Goal: Task Accomplishment & Management: Use online tool/utility

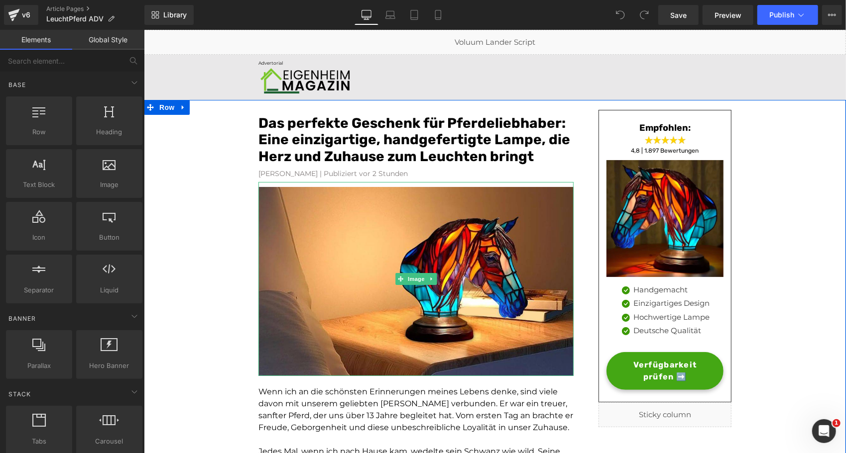
scroll to position [10, 0]
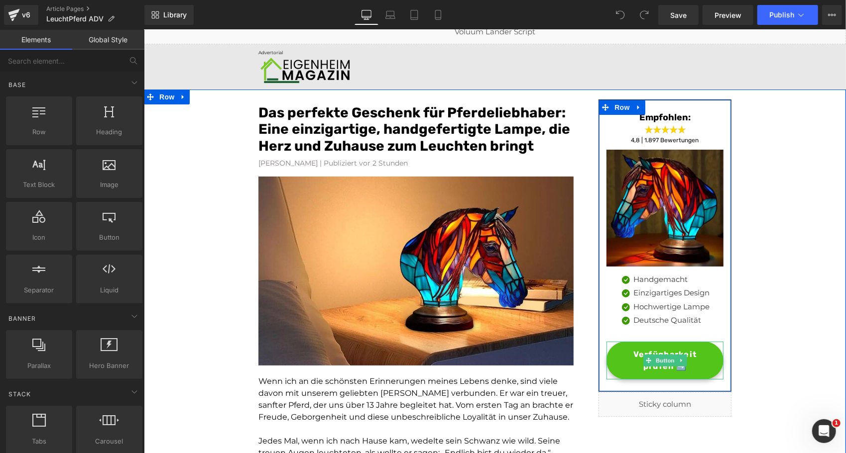
click at [624, 348] on span "Verfügbarkeit prüfen ➡️" at bounding box center [664, 360] width 96 height 24
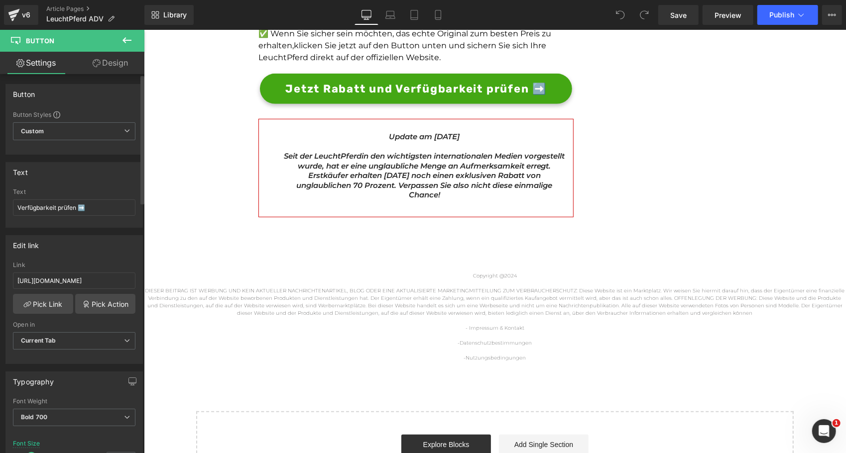
scroll to position [2940, 0]
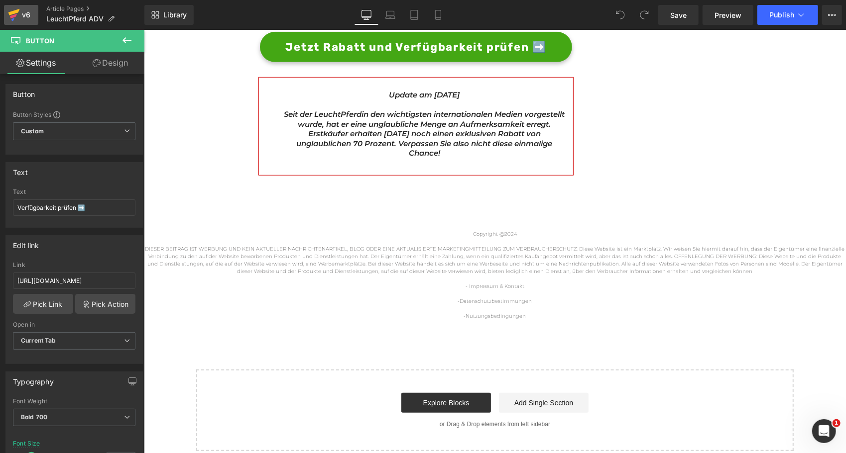
click at [26, 18] on div "v6" at bounding box center [26, 14] width 12 height 13
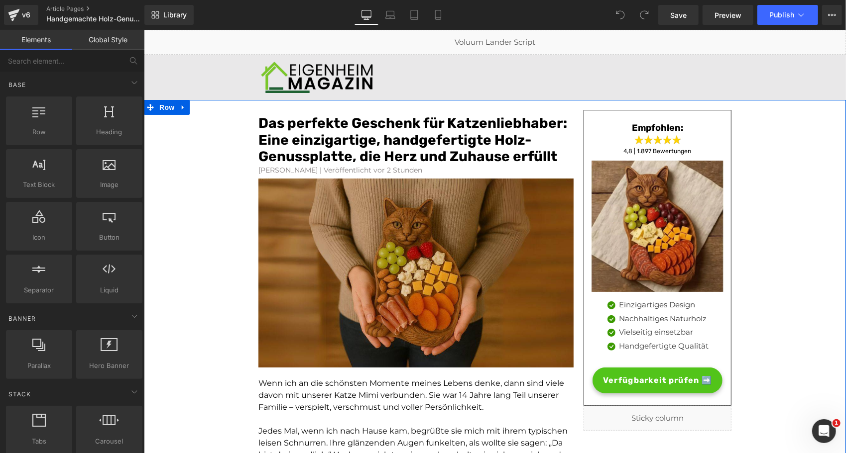
click at [603, 377] on span "Verfügbarkeit prüfen ➡️" at bounding box center [656, 380] width 109 height 12
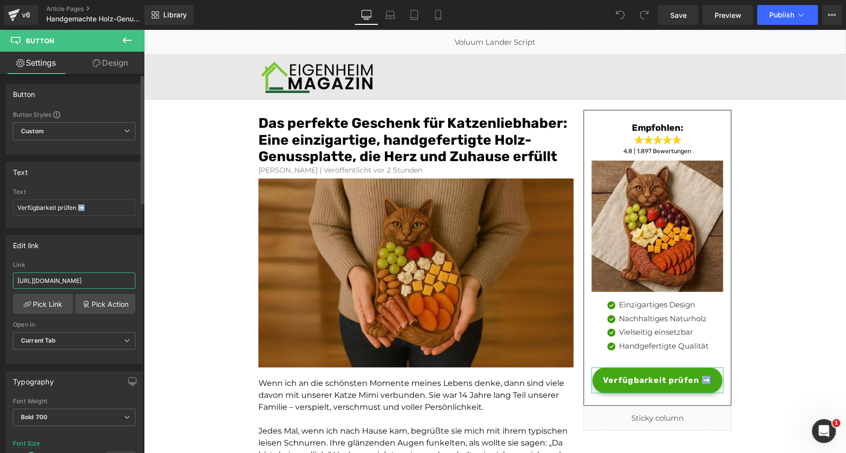
click at [110, 283] on input "[URL][DOMAIN_NAME]" at bounding box center [74, 281] width 122 height 16
click at [23, 14] on div "v6" at bounding box center [26, 14] width 12 height 13
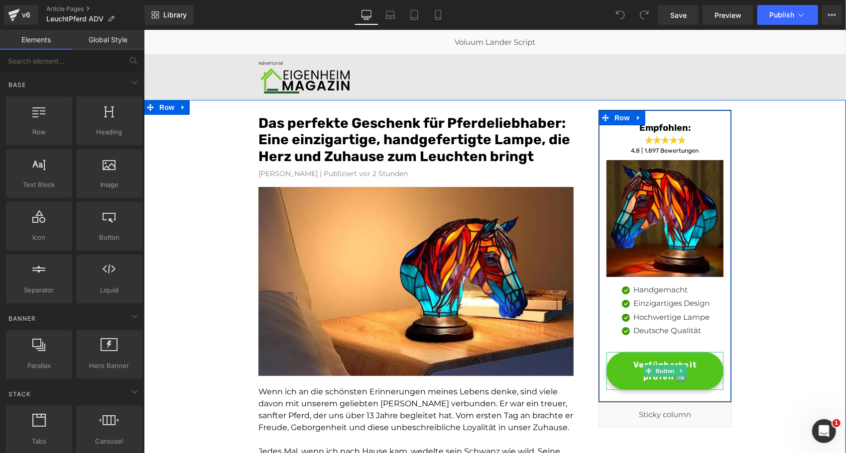
click at [633, 363] on span "Verfügbarkeit prüfen ➡️" at bounding box center [664, 371] width 96 height 24
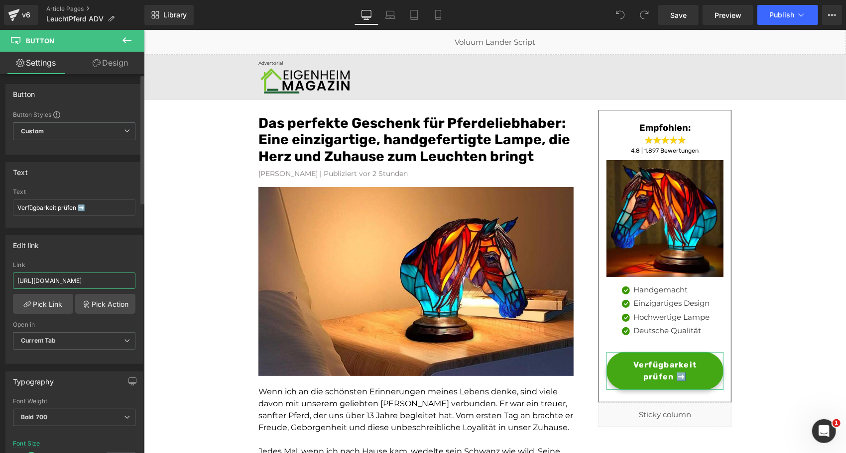
click at [116, 277] on input "https://gartenstadl.de/products/leuchthund-lampe" at bounding box center [74, 281] width 122 height 16
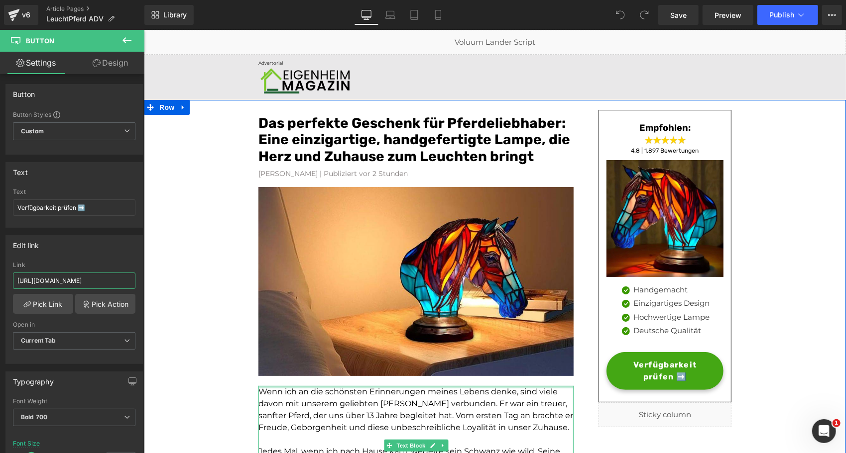
scroll to position [180, 0]
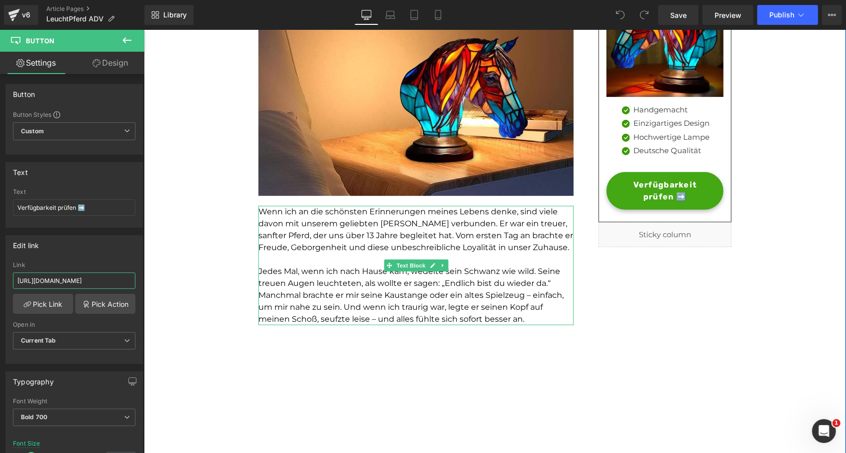
type input "https://rtrk.gartenstadl.de/clics"
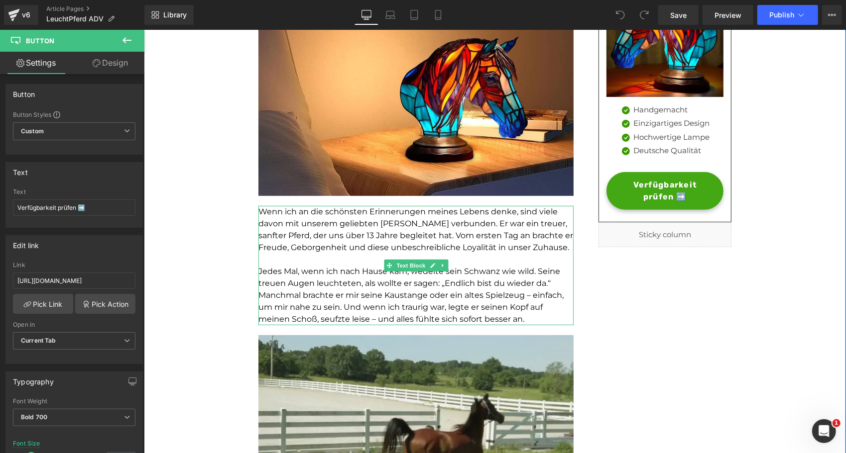
click at [516, 221] on span "Wenn ich an die schönsten Erinnerungen meines Lebens denke, sind viele davon mi…" at bounding box center [415, 229] width 315 height 45
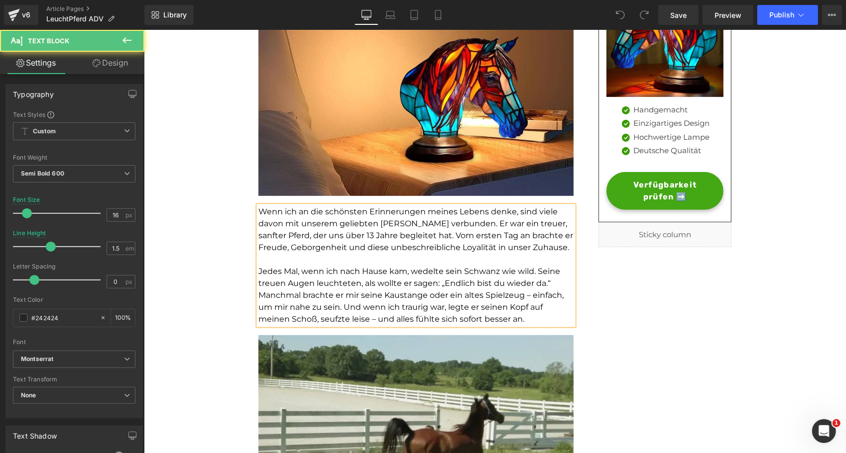
click at [516, 221] on span "Wenn ich an die schönsten Erinnerungen meines Lebens denke, sind viele davon mi…" at bounding box center [415, 229] width 315 height 45
click at [557, 223] on p "Wenn ich an die schönsten Erinnerungen meines Lebens denke, sind viele davon mi…" at bounding box center [415, 230] width 315 height 48
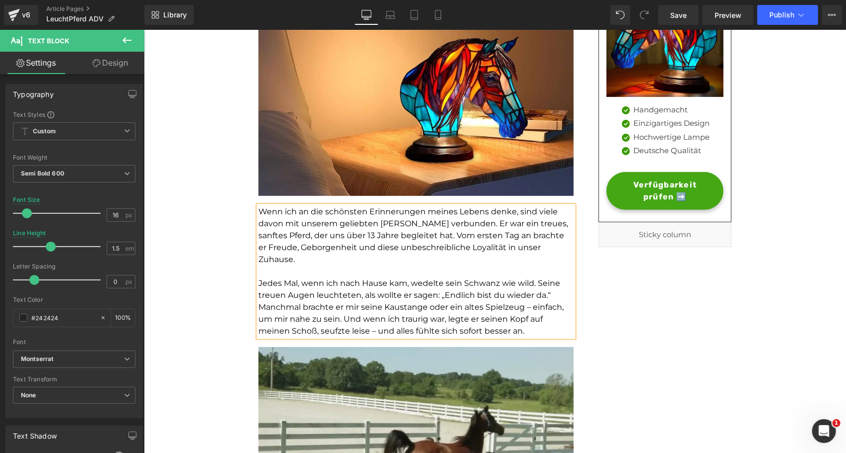
click at [286, 237] on span "Wenn ich an die schönsten Erinnerungen meines Lebens denke, sind viele davon mi…" at bounding box center [413, 235] width 310 height 57
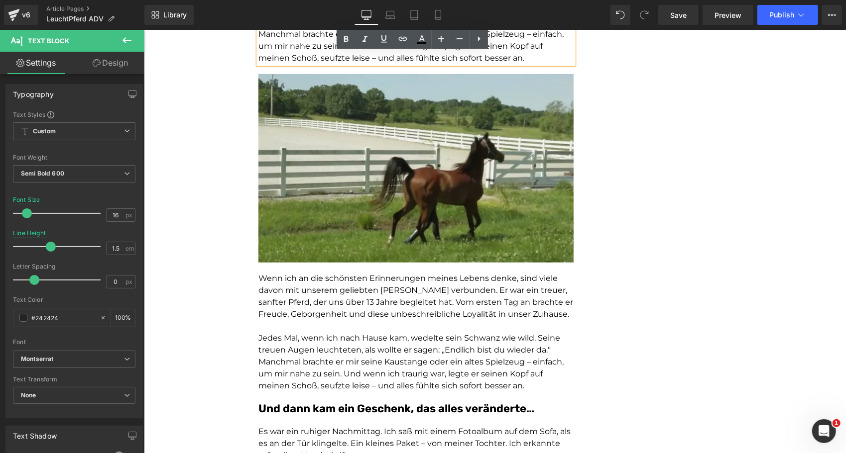
scroll to position [455, 0]
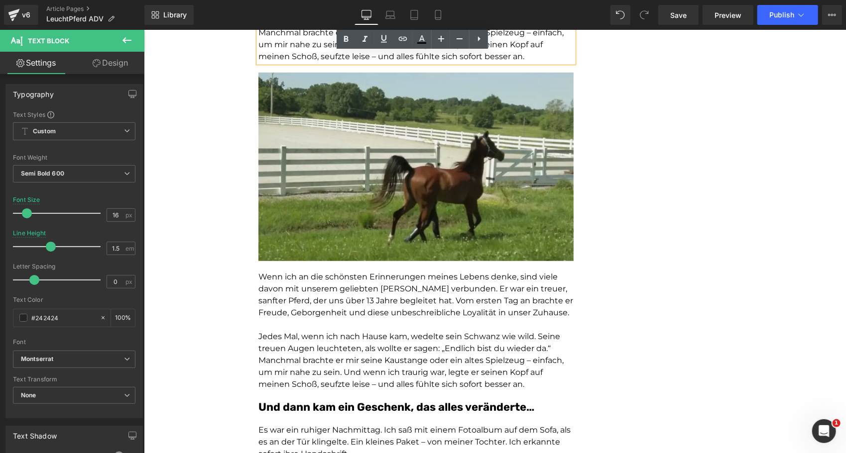
click at [303, 362] on span "Jedes Mal, wenn ich nach Hause kam, wedelte sein Schwanz wie wild. Seine treuen…" at bounding box center [410, 360] width 305 height 57
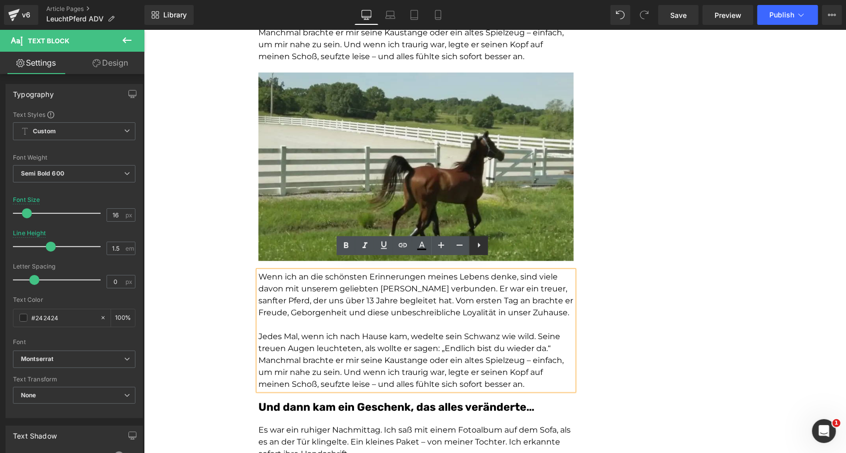
click at [476, 248] on icon at bounding box center [479, 245] width 12 height 12
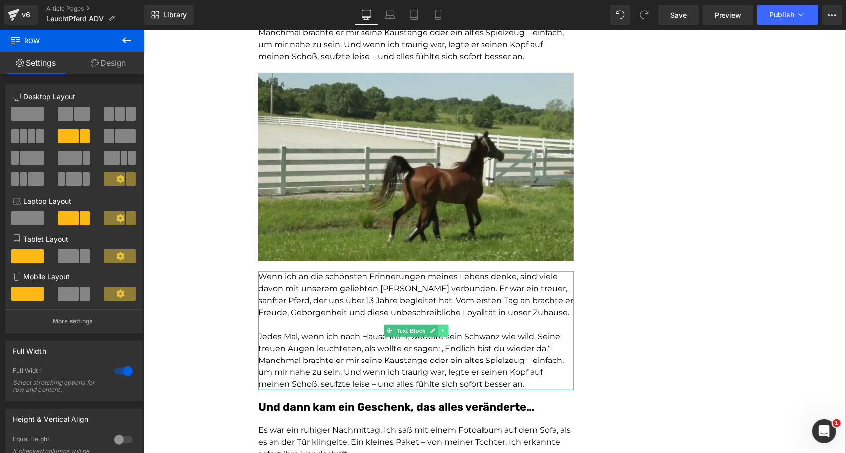
click at [440, 328] on icon at bounding box center [442, 331] width 5 height 6
click at [445, 328] on icon at bounding box center [447, 330] width 5 height 5
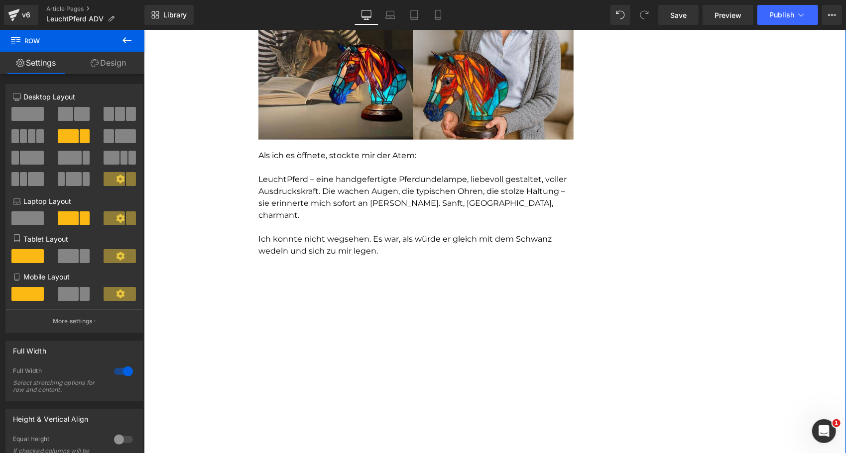
scroll to position [846, 0]
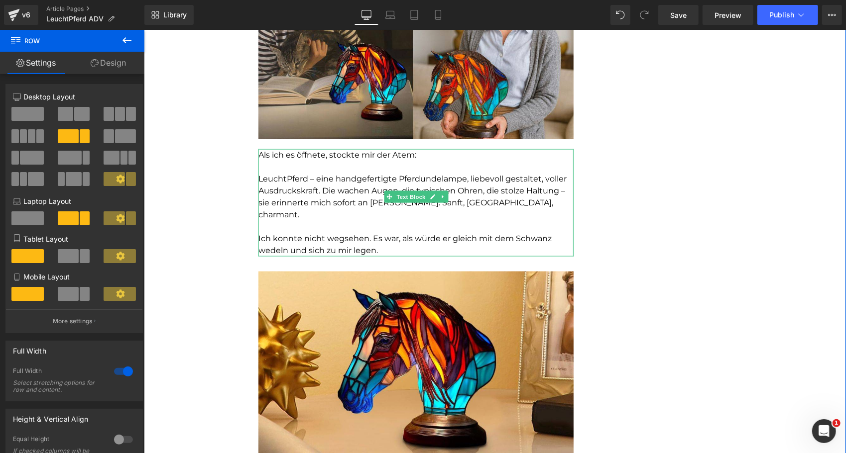
click at [435, 173] on p "LeuchtPferd – eine handgefertigte Pferdundelampe, liebevoll gestaltet, voller A…" at bounding box center [415, 197] width 315 height 48
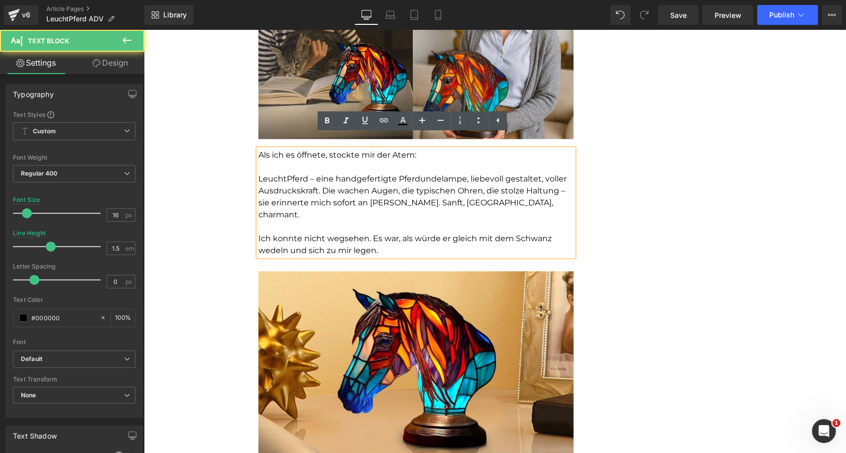
click at [435, 173] on p "LeuchtPferd – eine handgefertigte Pferdundelampe, liebevoll gestaltet, voller A…" at bounding box center [415, 197] width 315 height 48
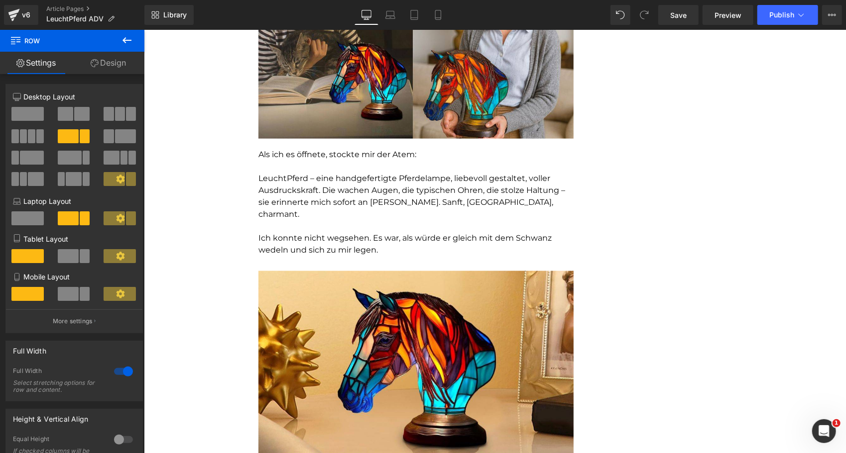
scroll to position [1076, 0]
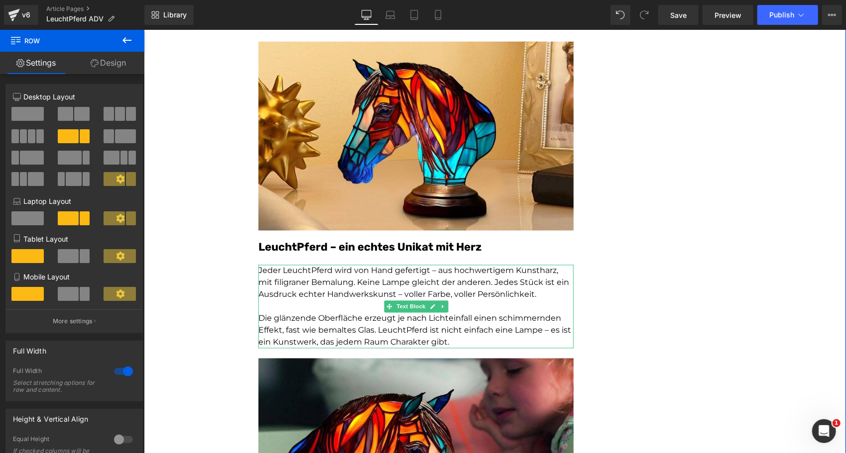
click at [274, 265] on p "Jeder LeuchtPferd wird von Hand gefertigt – aus hochwertigem Kunstharz, mit fil…" at bounding box center [415, 283] width 315 height 36
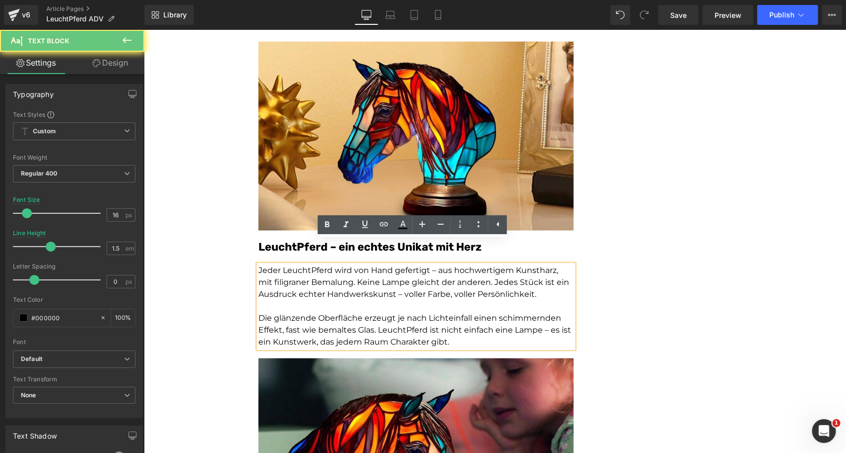
click at [274, 265] on p "Jeder LeuchtPferd wird von Hand gefertigt – aus hochwertigem Kunstharz, mit fil…" at bounding box center [415, 283] width 315 height 36
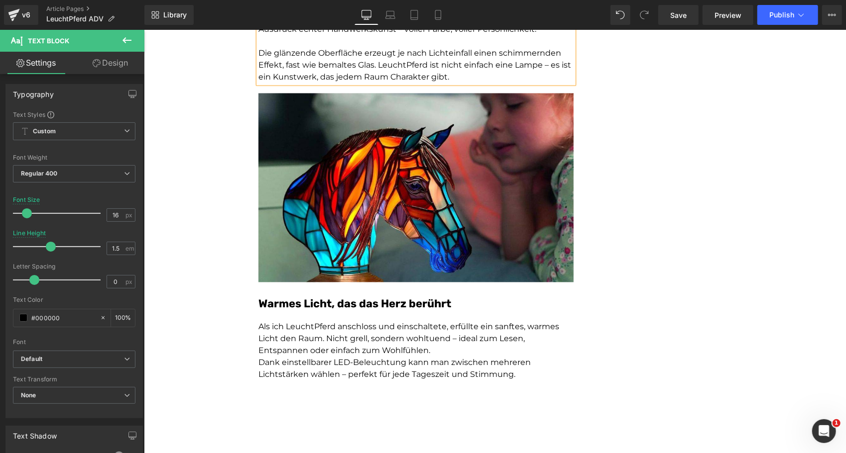
scroll to position [1436, 0]
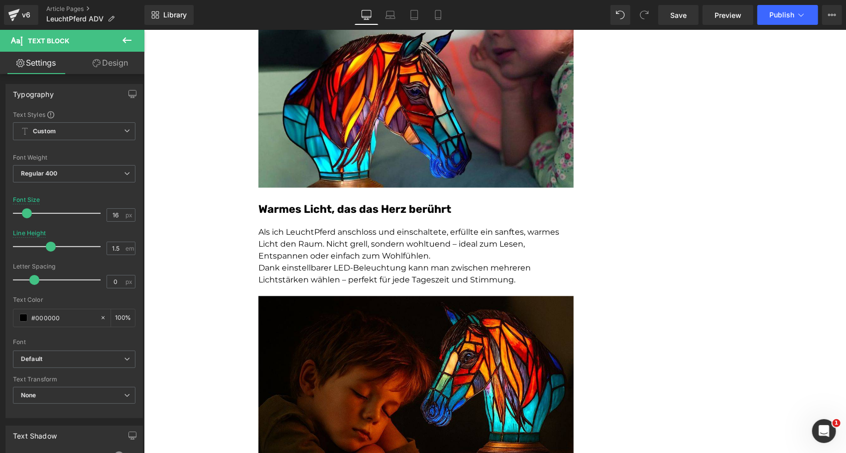
click at [280, 226] on p "Als ich LeuchtPferd anschloss und einschaltete, erfüllte ein sanftes, warmes Li…" at bounding box center [415, 244] width 315 height 36
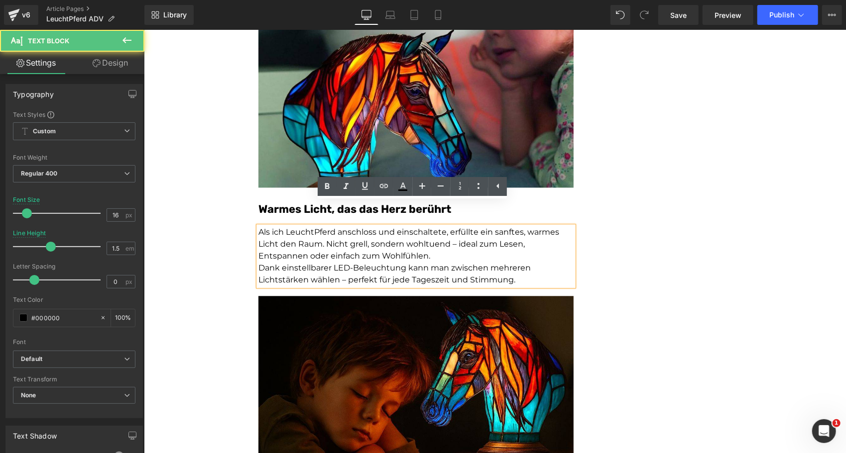
click at [281, 226] on p "Als ich LeuchtPferd anschloss und einschaltete, erfüllte ein sanftes, warmes Li…" at bounding box center [415, 244] width 315 height 36
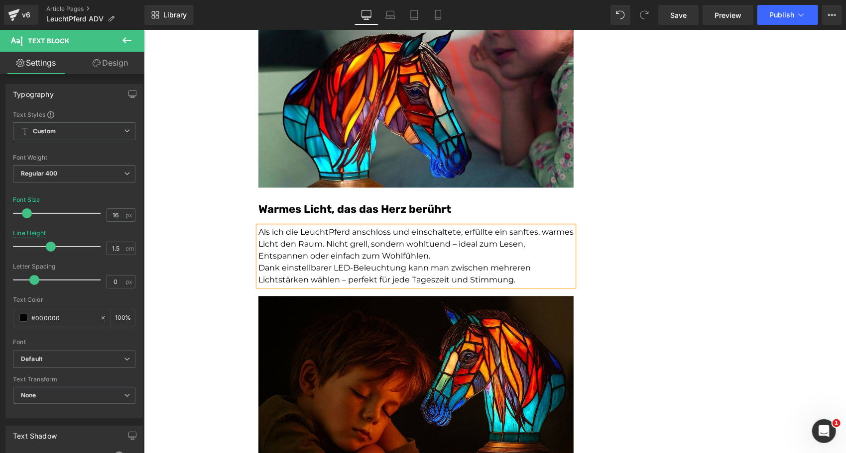
click at [347, 226] on p "Als ich die LeuchtPferd anschloss und einschaltete, erfüllte ein sanftes, warme…" at bounding box center [415, 244] width 315 height 36
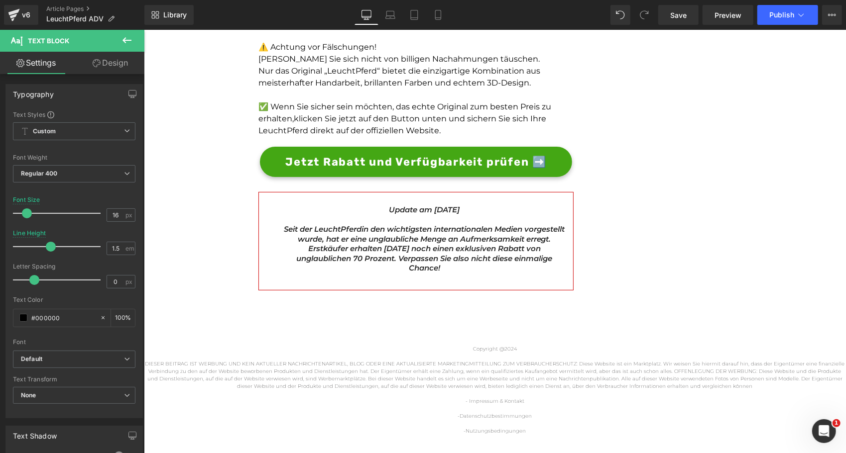
scroll to position [2705, 0]
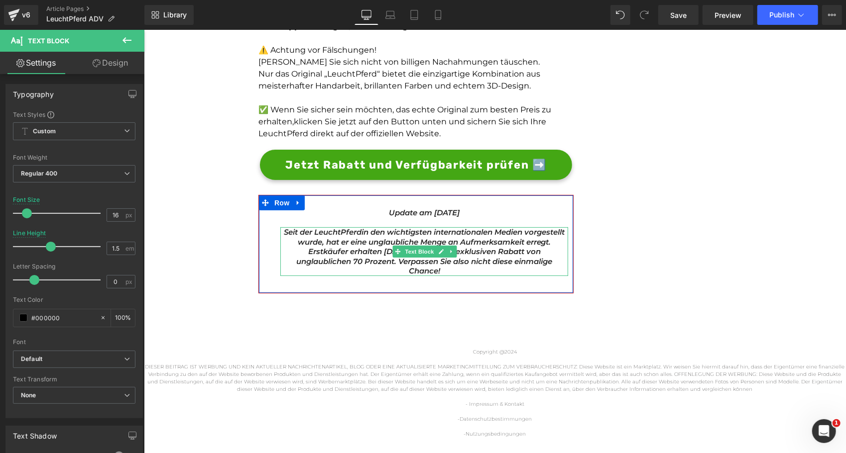
click at [319, 227] on span "Seit der LeuchtPferd" at bounding box center [322, 231] width 78 height 9
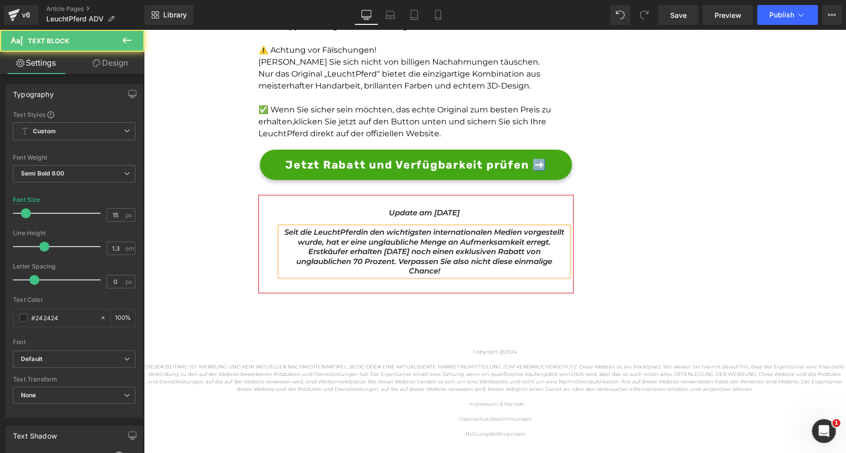
click at [360, 227] on span "Seit die LeuchtPferd" at bounding box center [322, 231] width 77 height 9
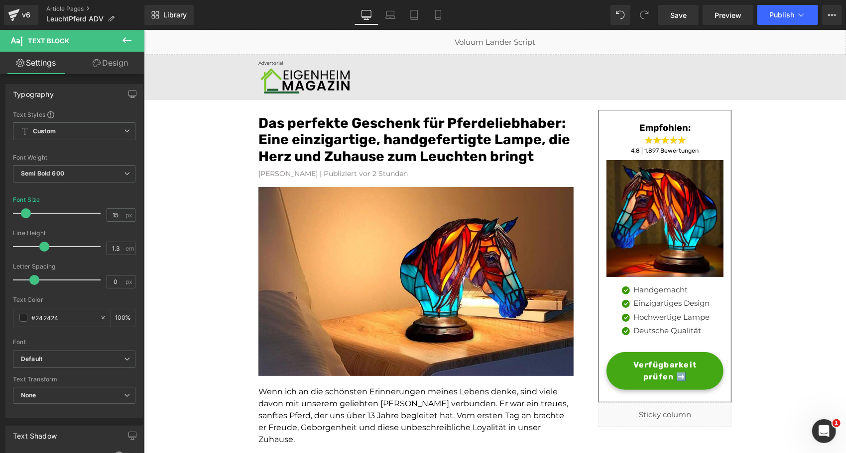
scroll to position [134, 0]
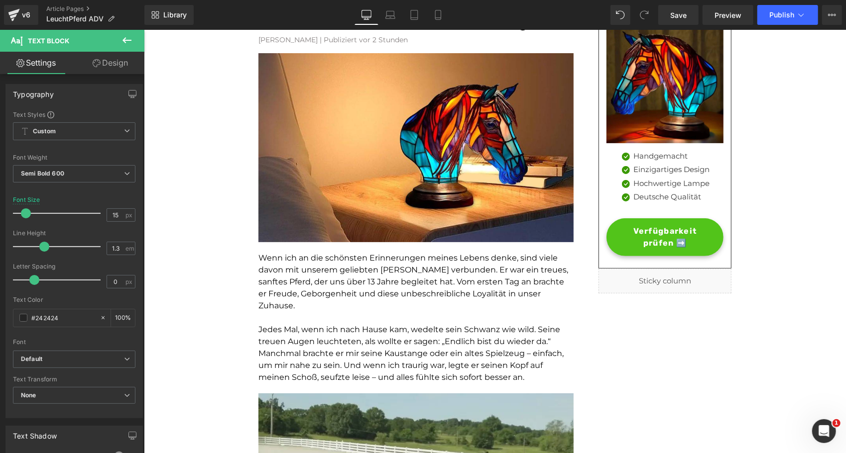
click at [637, 231] on span "Verfügbarkeit prüfen ➡️" at bounding box center [664, 237] width 96 height 24
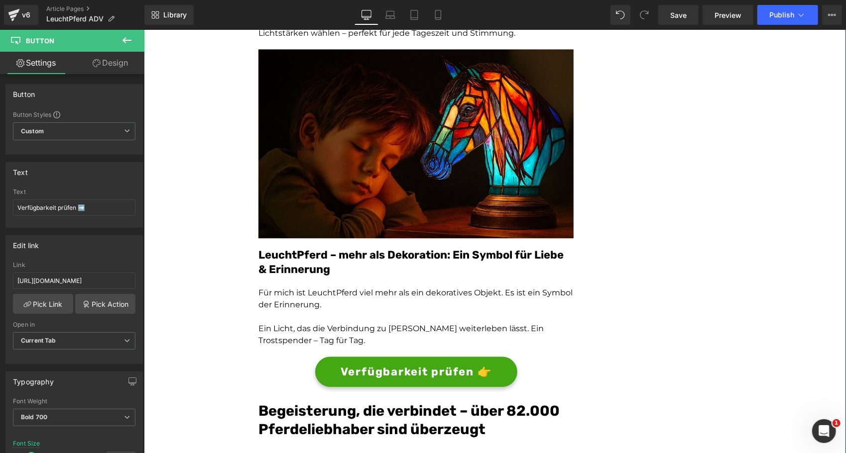
scroll to position [1684, 0]
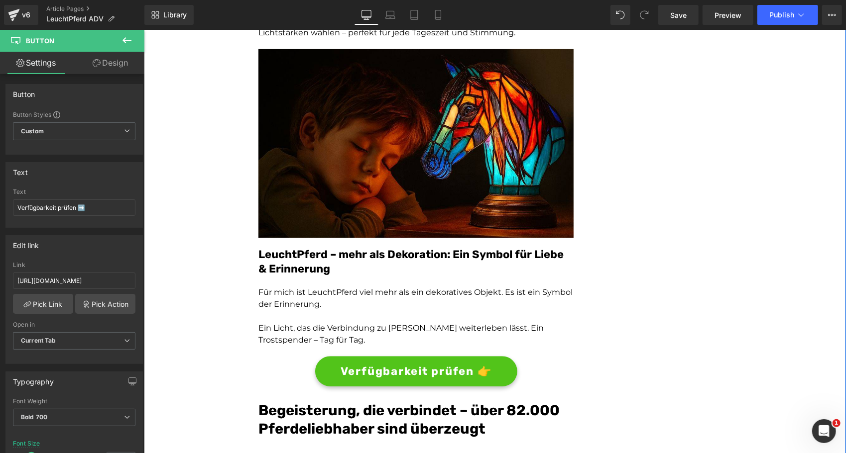
click at [324, 357] on link "Verfügbarkeit prüfen 👉" at bounding box center [416, 371] width 202 height 30
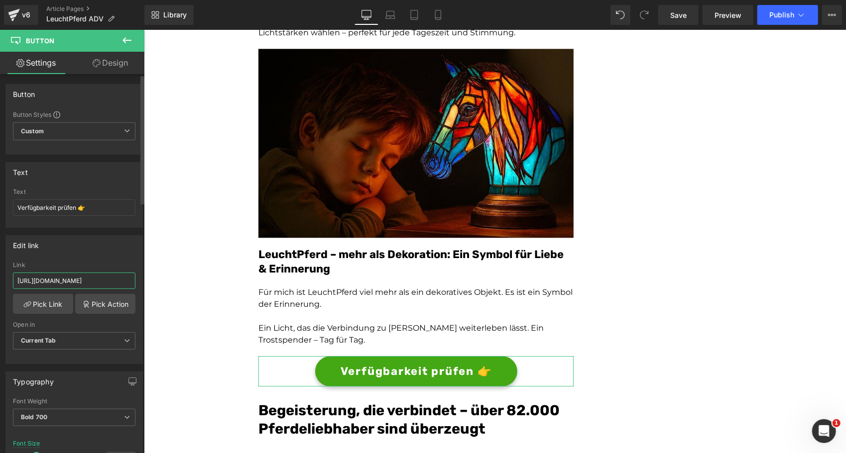
click at [89, 281] on input "https://gartenstadl.de/products/leuchthund-lampe" at bounding box center [74, 281] width 122 height 16
type input "[URL][DOMAIN_NAME]"
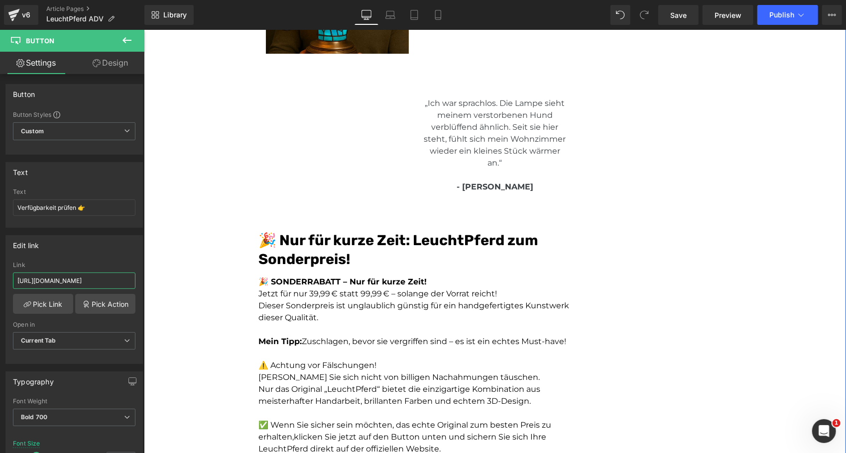
scroll to position [2518, 0]
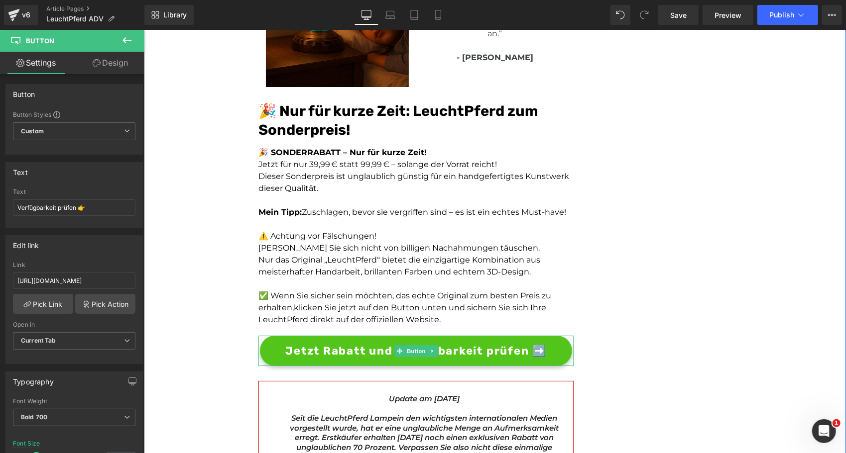
click at [285, 342] on span "Jetzt Rabatt und Verfügbarkeit prüfen ➡️" at bounding box center [415, 350] width 261 height 16
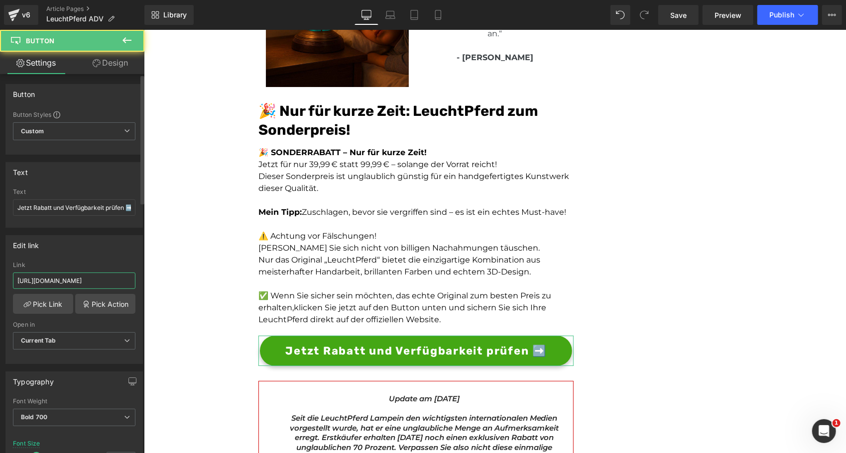
click at [83, 277] on input "https://gartenstadl.de/products/leuchthund-lampe" at bounding box center [74, 281] width 122 height 16
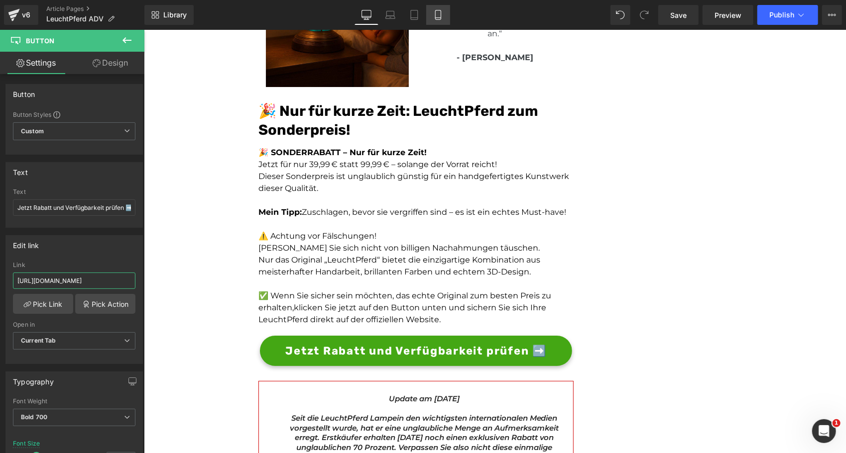
type input "[URL][DOMAIN_NAME]"
click at [446, 16] on link "Mobile" at bounding box center [438, 15] width 24 height 20
type input "14"
type input "100"
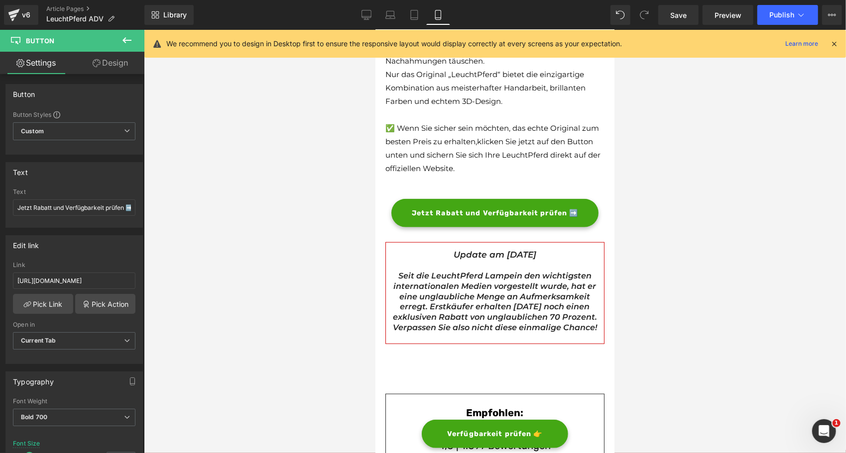
scroll to position [3036, 0]
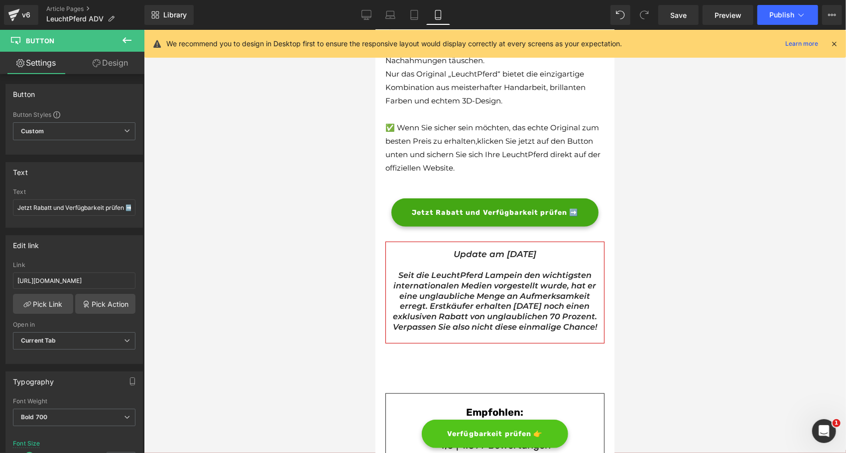
click at [459, 435] on span "Verfügbarkeit prüfen 👉" at bounding box center [495, 434] width 96 height 10
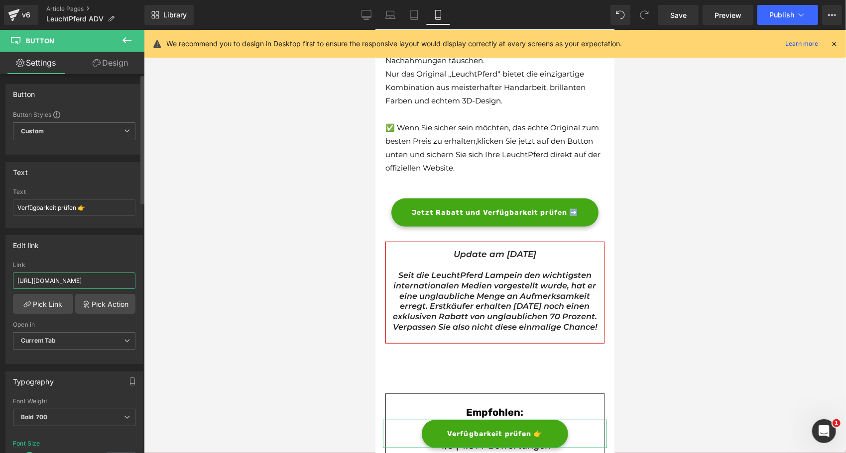
click at [106, 282] on input "https://gartenstadl.de/products/leuchthund-lampe" at bounding box center [74, 281] width 122 height 16
type input "[URL][DOMAIN_NAME]"
click at [253, 259] on div at bounding box center [495, 242] width 702 height 424
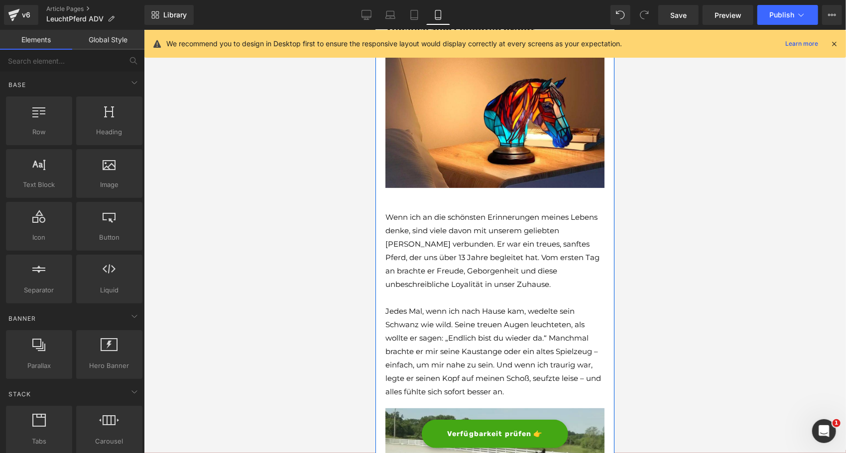
scroll to position [119, 0]
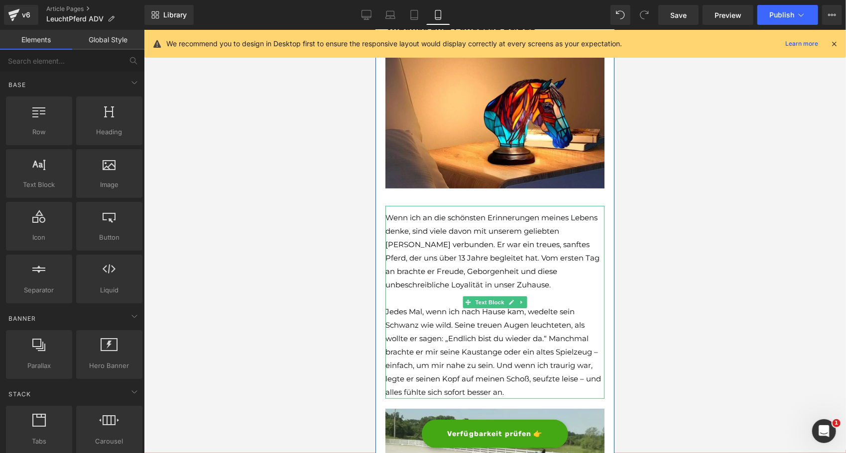
click at [388, 246] on span "Wenn ich an die schönsten Erinnerungen meines Lebens denke, sind viele davon mi…" at bounding box center [492, 251] width 214 height 77
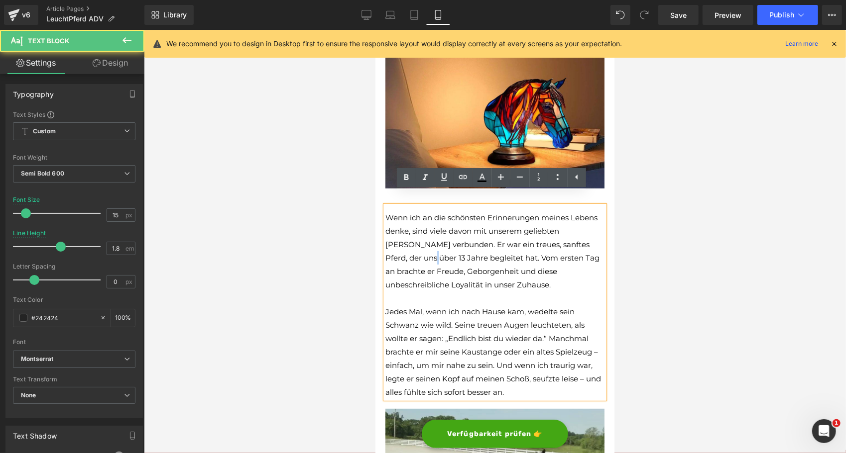
click at [388, 246] on span "Wenn ich an die schönsten Erinnerungen meines Lebens denke, sind viele davon mi…" at bounding box center [492, 251] width 214 height 77
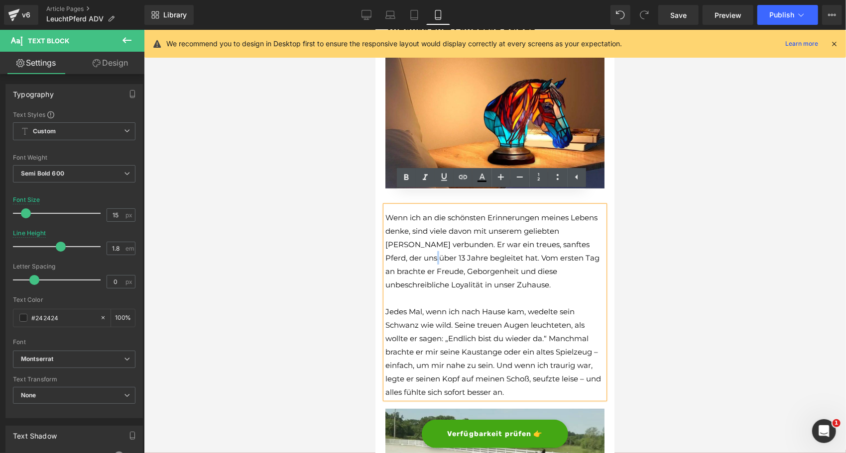
click at [386, 246] on span "Wenn ich an die schönsten Erinnerungen meines Lebens denke, sind viele davon mi…" at bounding box center [492, 251] width 214 height 77
click at [385, 243] on span "Wenn ich an die schönsten Erinnerungen meines Lebens denke, sind viele davon mi…" at bounding box center [492, 251] width 214 height 77
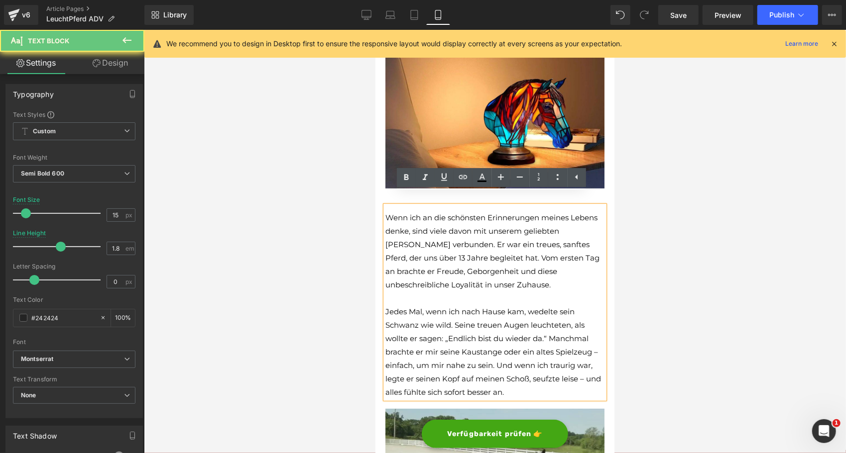
click at [385, 243] on span "Wenn ich an die schönsten Erinnerungen meines Lebens denke, sind viele davon mi…" at bounding box center [492, 251] width 214 height 77
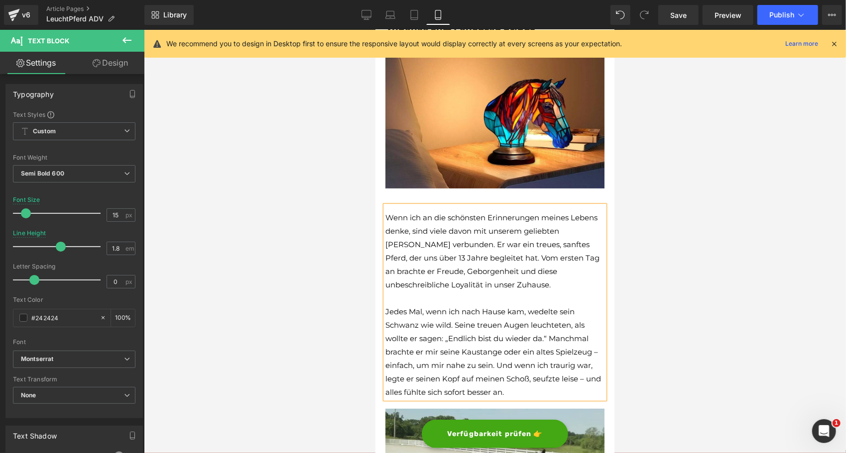
click at [385, 243] on span "Wenn ich an die schönsten Erinnerungen meines Lebens denke, sind viele davon mi…" at bounding box center [492, 251] width 214 height 77
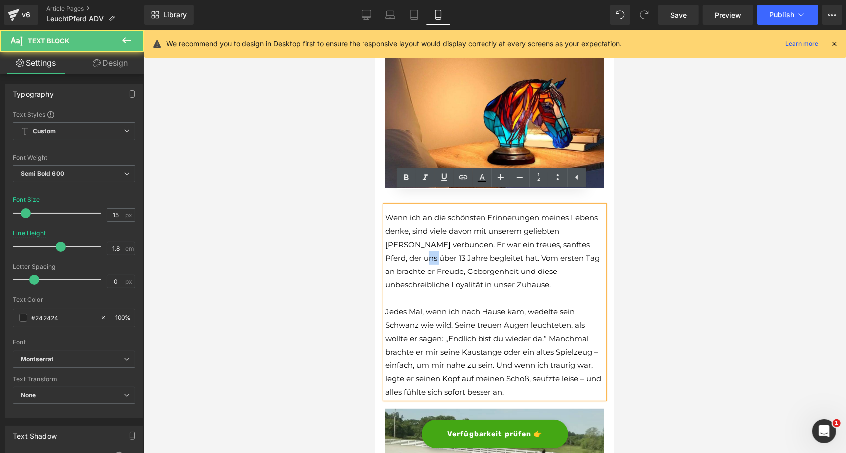
click at [385, 243] on span "Wenn ich an die schönsten Erinnerungen meines Lebens denke, sind viele davon mi…" at bounding box center [492, 251] width 214 height 77
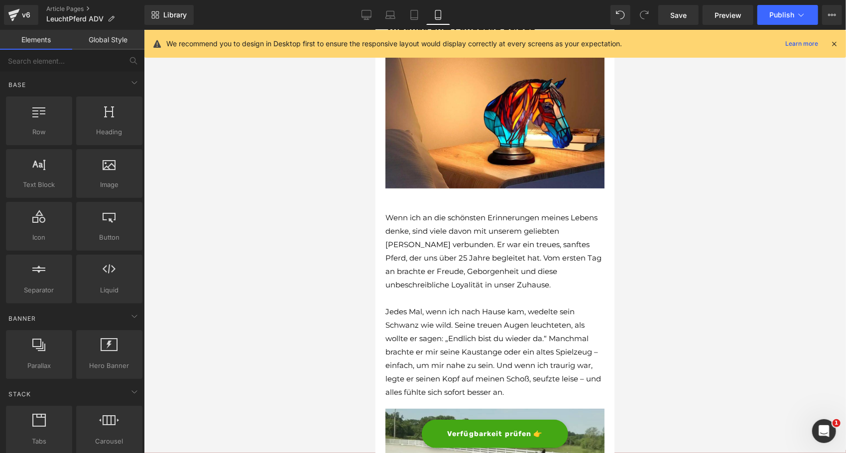
click at [372, 274] on div at bounding box center [495, 242] width 702 height 424
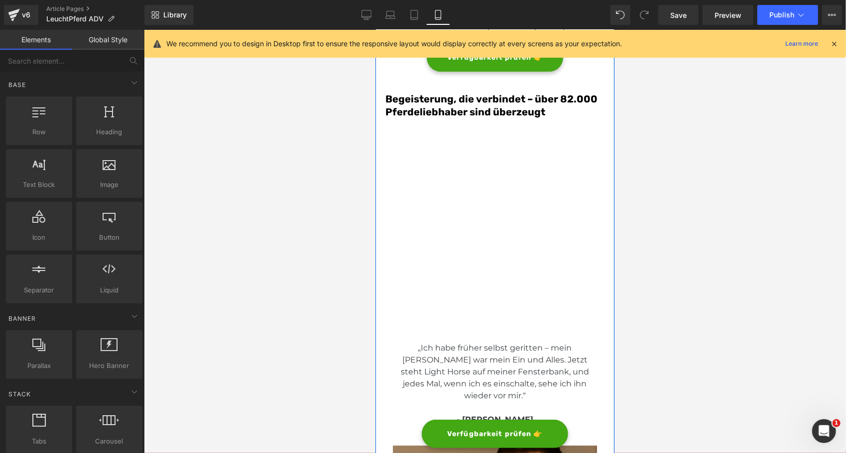
scroll to position [1890, 0]
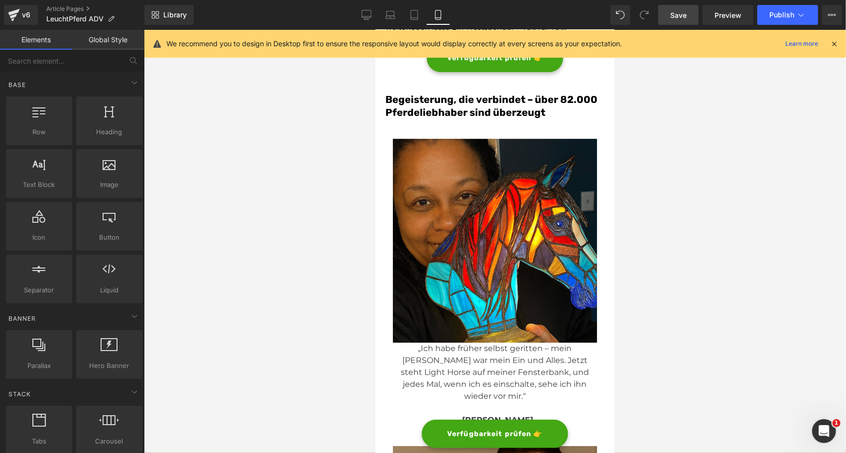
click at [675, 22] on link "Save" at bounding box center [678, 15] width 40 height 20
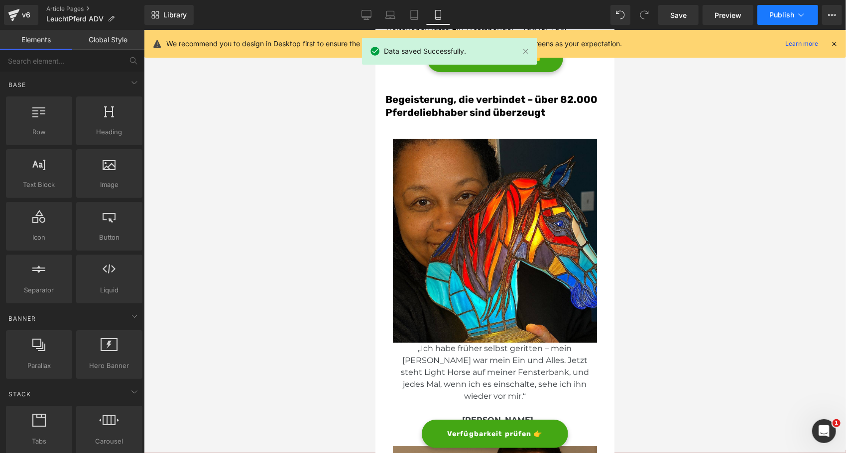
click at [773, 12] on span "Publish" at bounding box center [781, 15] width 25 height 8
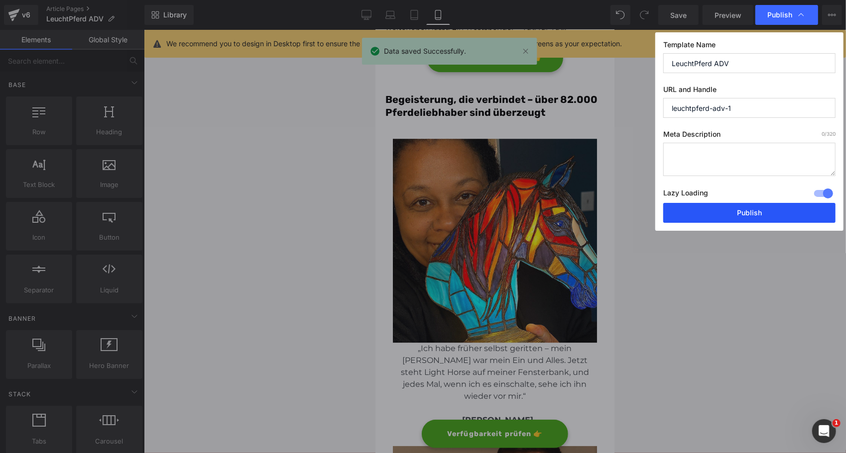
click at [716, 221] on button "Publish" at bounding box center [749, 213] width 172 height 20
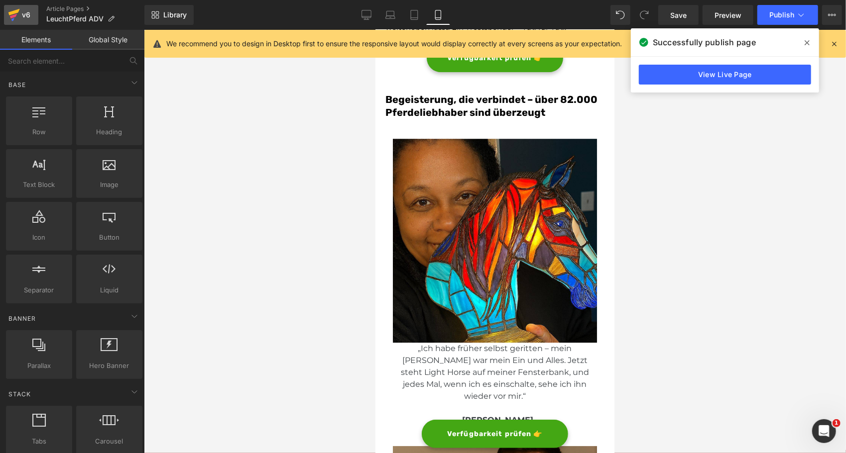
click at [16, 12] on icon at bounding box center [13, 12] width 11 height 6
